Goal: Find contact information: Find contact information

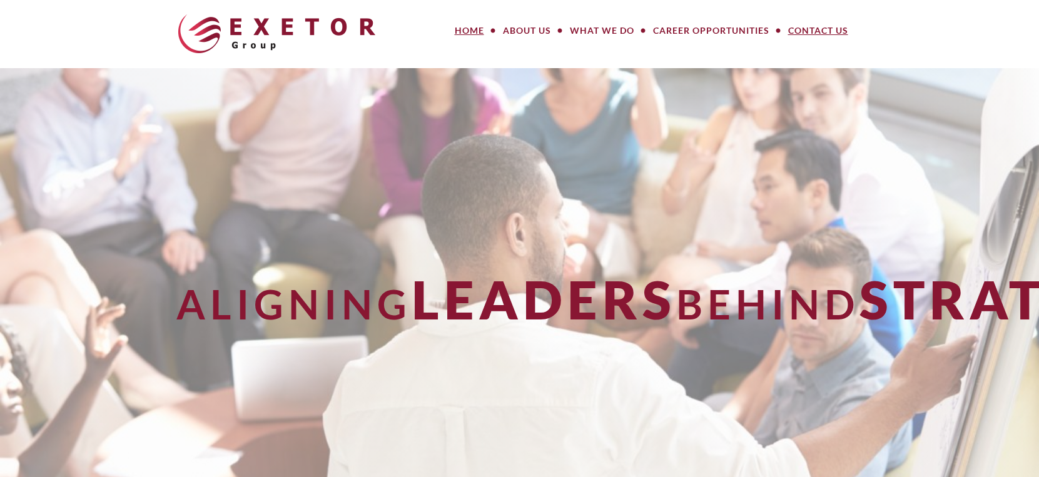
click at [809, 30] on link "Contact Us" at bounding box center [817, 30] width 79 height 25
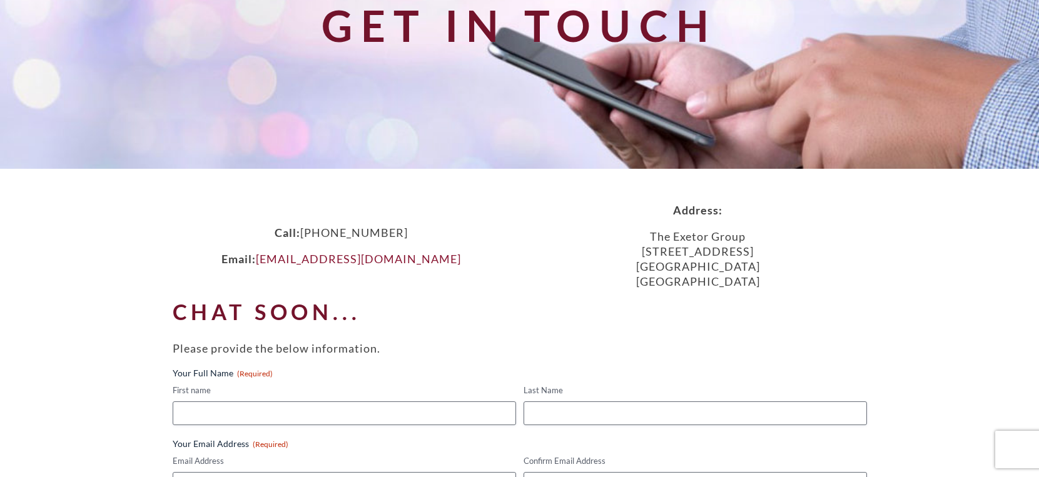
scroll to position [154, 0]
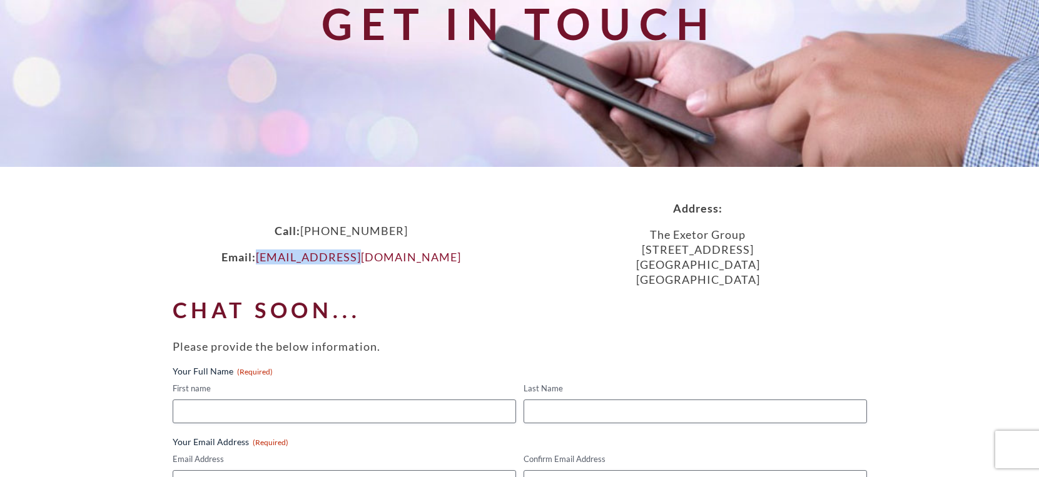
drag, startPoint x: 411, startPoint y: 260, endPoint x: 312, endPoint y: 258, distance: 99.4
click at [312, 258] on p "Email: [EMAIL_ADDRESS][DOMAIN_NAME]" at bounding box center [341, 256] width 356 height 15
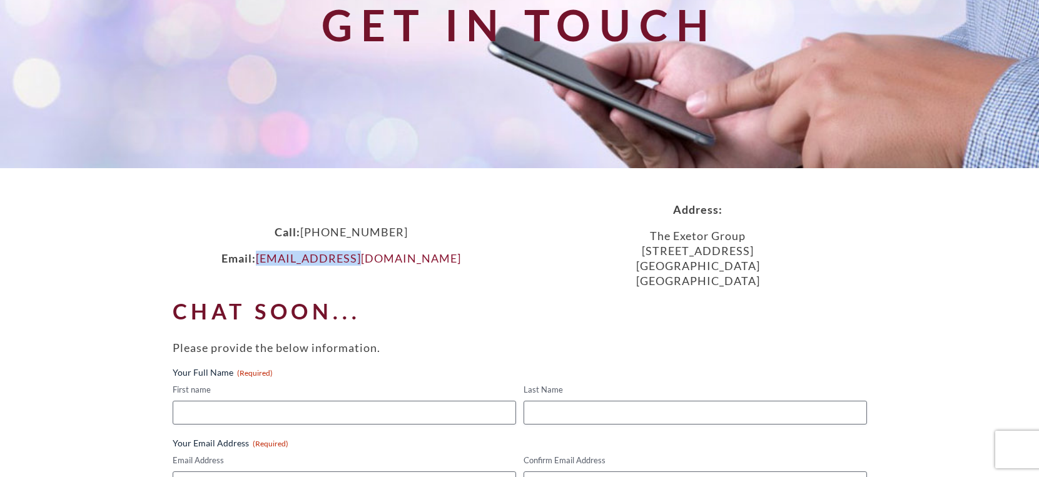
copy span "[EMAIL_ADDRESS][DOMAIN_NAME]"
